Goal: Find specific page/section: Find specific page/section

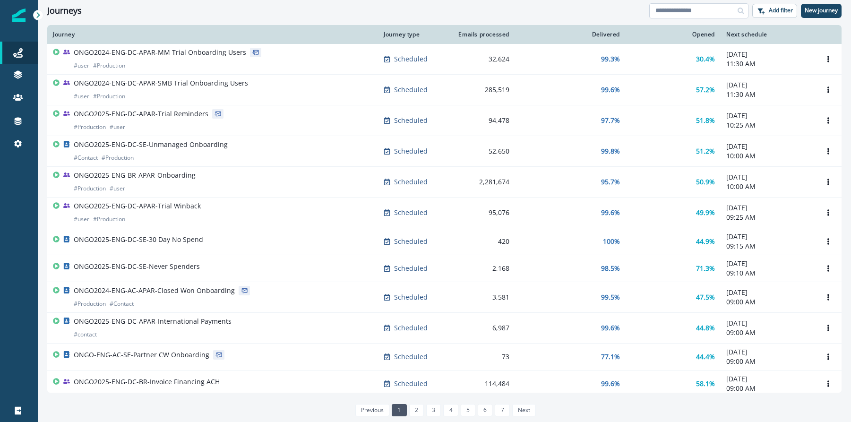
click at [705, 16] on input at bounding box center [698, 10] width 99 height 15
type input "**********"
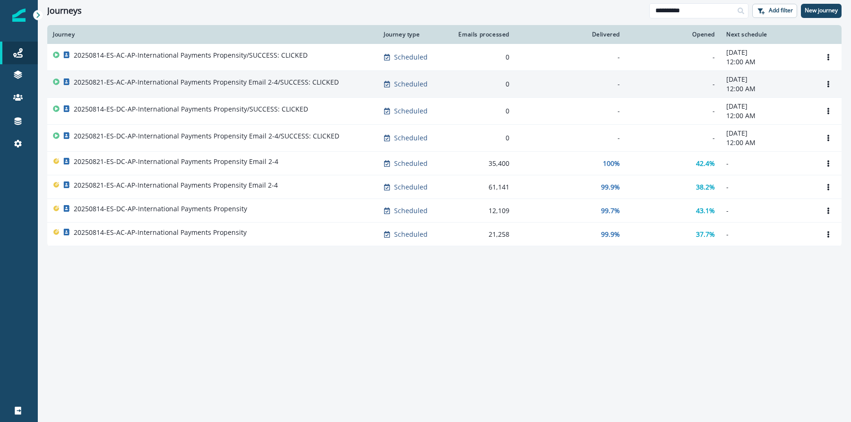
click at [304, 81] on p "20250821-ES-AC-AP-International Payments Propensity Email 2-4/SUCCESS: CLICKED" at bounding box center [206, 81] width 265 height 9
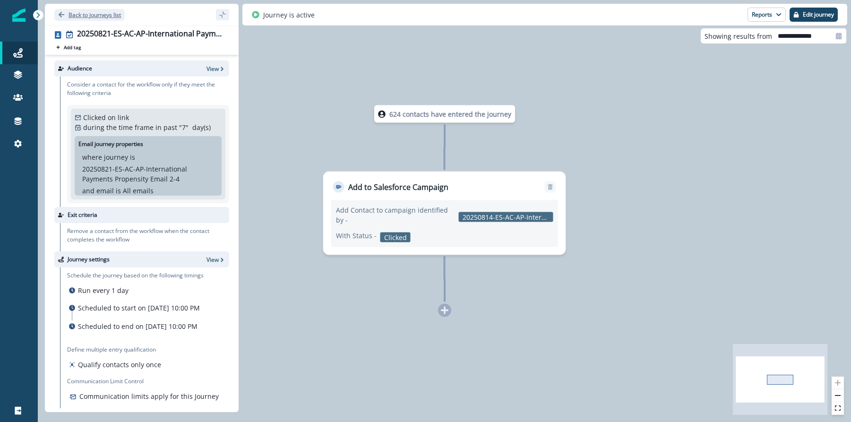
click at [59, 15] on icon "Go back" at bounding box center [62, 15] width 6 height 6
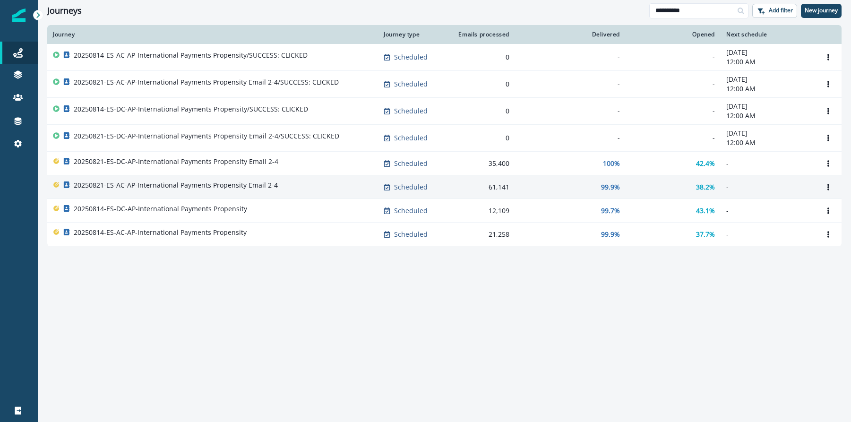
click at [275, 183] on div "20250821-ES-AC-AP-International Payments Propensity Email 2-4" at bounding box center [212, 186] width 319 height 13
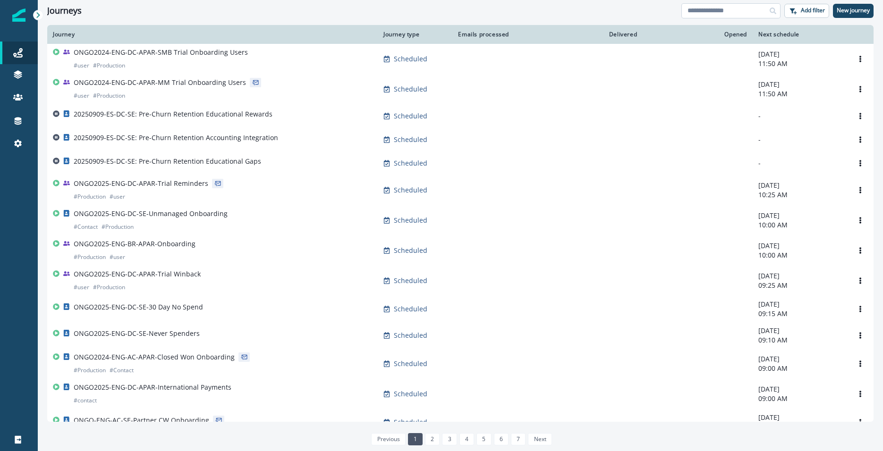
click at [730, 13] on input at bounding box center [730, 10] width 99 height 15
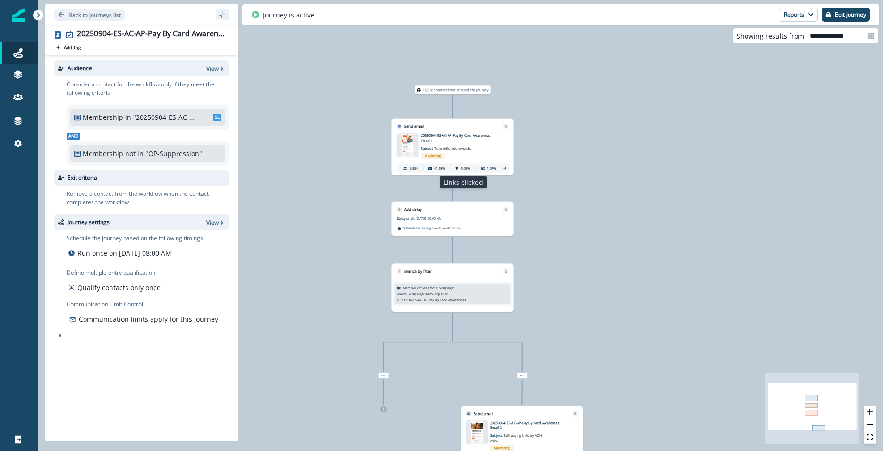
click at [460, 166] on div "5.06%" at bounding box center [463, 168] width 24 height 9
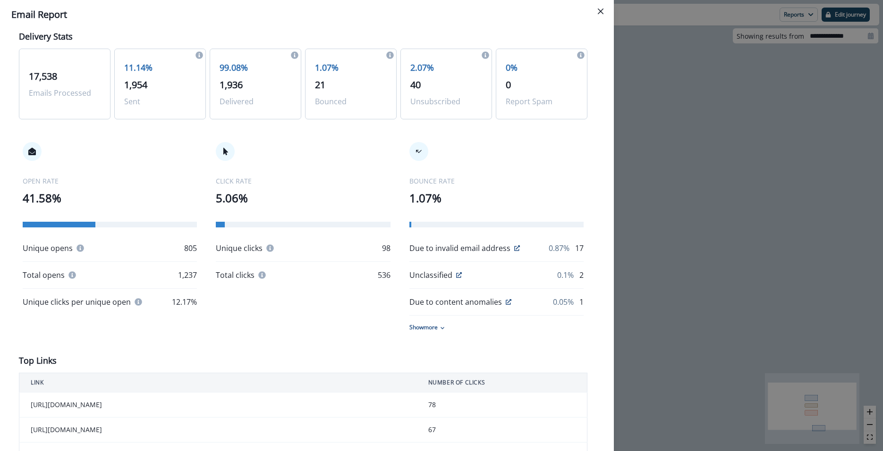
scroll to position [39, 0]
click at [598, 13] on icon "Close" at bounding box center [601, 12] width 6 height 6
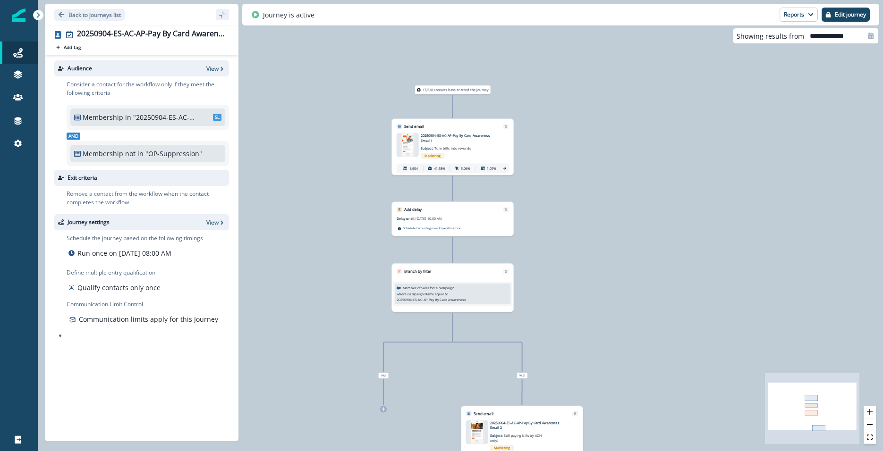
click at [660, 124] on div "17,538 contacts have entered the journey Send email Email asset changed, journe…" at bounding box center [460, 225] width 845 height 451
